Goal: Use online tool/utility

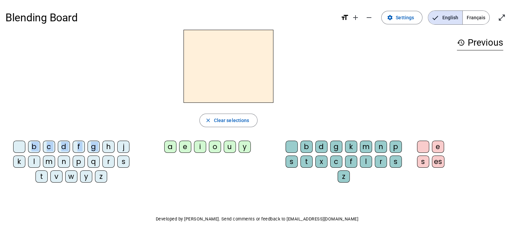
drag, startPoint x: 106, startPoint y: 146, endPoint x: 202, endPoint y: 44, distance: 139.5
click at [202, 44] on div "close Clear selections b c d f g h j k l m n p q r s t v w y z a e i o u y b d …" at bounding box center [228, 109] width 446 height 158
click at [130, 100] on div at bounding box center [228, 66] width 446 height 73
click at [107, 145] on div "h" at bounding box center [108, 147] width 12 height 12
click at [188, 148] on div "e" at bounding box center [185, 147] width 12 height 12
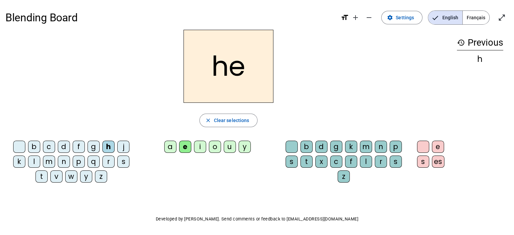
click at [218, 70] on h2 "he" at bounding box center [228, 66] width 90 height 73
click at [215, 121] on span "Clear selections" at bounding box center [231, 120] width 35 height 8
click at [121, 164] on div "s" at bounding box center [123, 161] width 12 height 12
click at [172, 149] on div "a" at bounding box center [170, 147] width 12 height 12
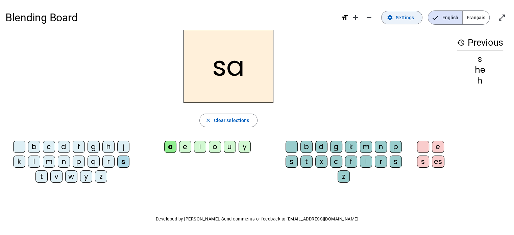
click at [415, 25] on span at bounding box center [401, 17] width 41 height 16
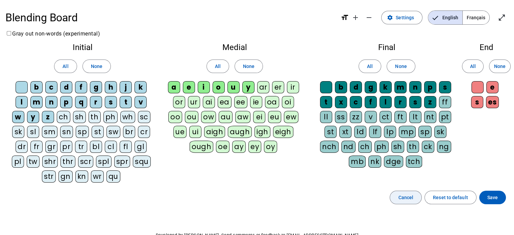
click at [408, 201] on span at bounding box center [405, 197] width 31 height 16
